Goal: Navigation & Orientation: Find specific page/section

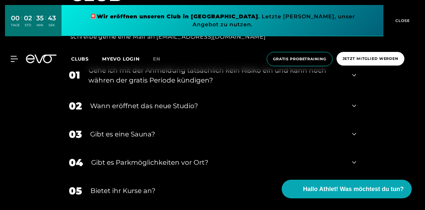
scroll to position [2461, 0]
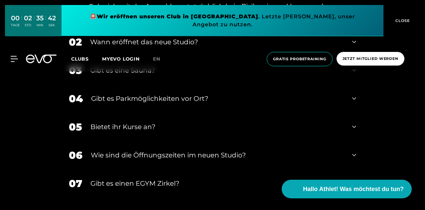
click at [102, 56] on link "Clubs" at bounding box center [86, 59] width 31 height 6
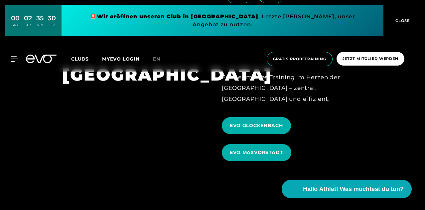
scroll to position [1663, 0]
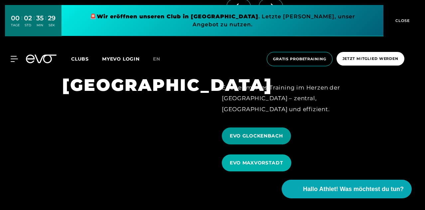
click at [241, 132] on span "EVO GLOCKENBACH" at bounding box center [256, 135] width 53 height 7
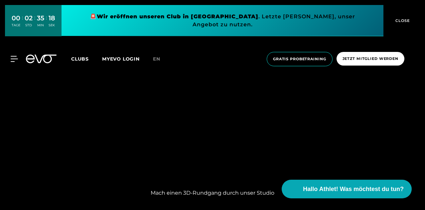
scroll to position [466, 0]
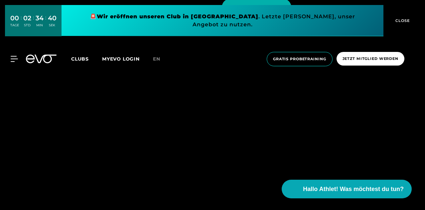
scroll to position [1829, 0]
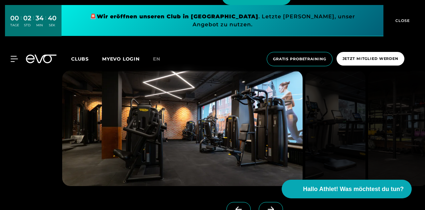
click at [265, 206] on icon at bounding box center [271, 209] width 12 height 6
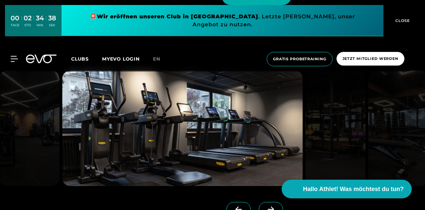
click at [265, 206] on icon at bounding box center [271, 209] width 12 height 6
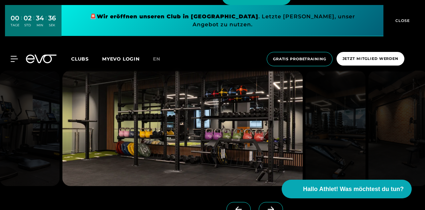
click at [265, 206] on icon at bounding box center [271, 209] width 12 height 6
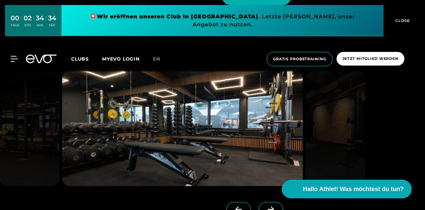
click at [265, 206] on icon at bounding box center [271, 209] width 12 height 6
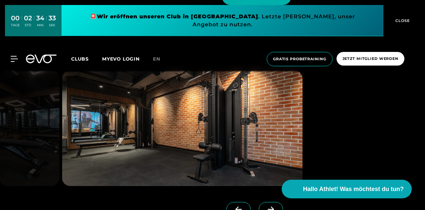
click at [265, 206] on icon at bounding box center [271, 209] width 12 height 6
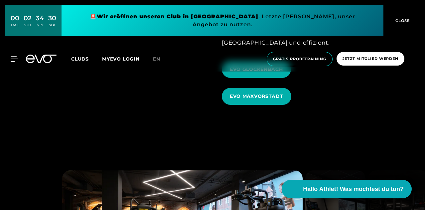
scroll to position [1696, 0]
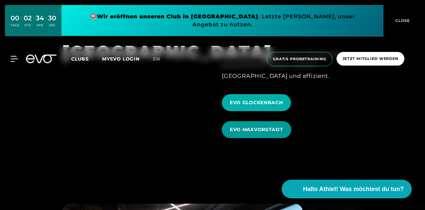
click at [258, 121] on span "EVO MAXVORSTADT" at bounding box center [257, 129] width 70 height 17
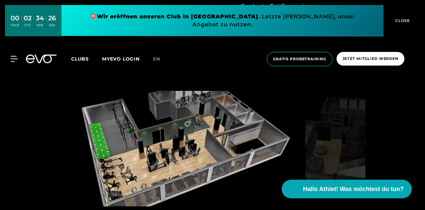
scroll to position [466, 0]
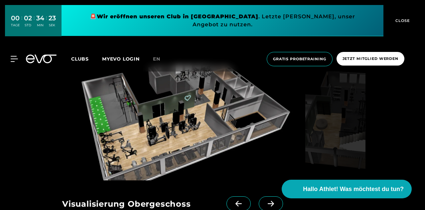
click at [157, 139] on img at bounding box center [182, 122] width 240 height 115
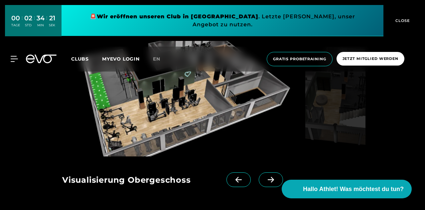
scroll to position [499, 0]
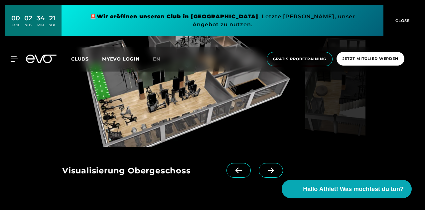
click at [233, 169] on icon at bounding box center [239, 170] width 12 height 6
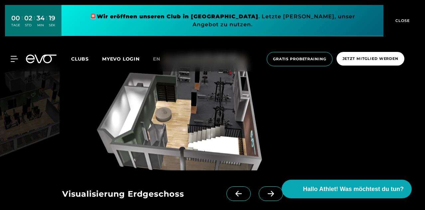
scroll to position [466, 0]
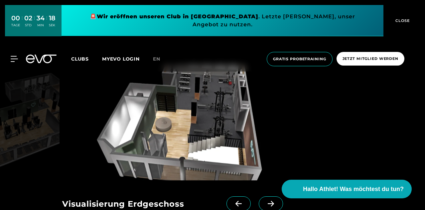
click at [235, 202] on icon at bounding box center [238, 204] width 6 height 6
